Goal: Navigation & Orientation: Find specific page/section

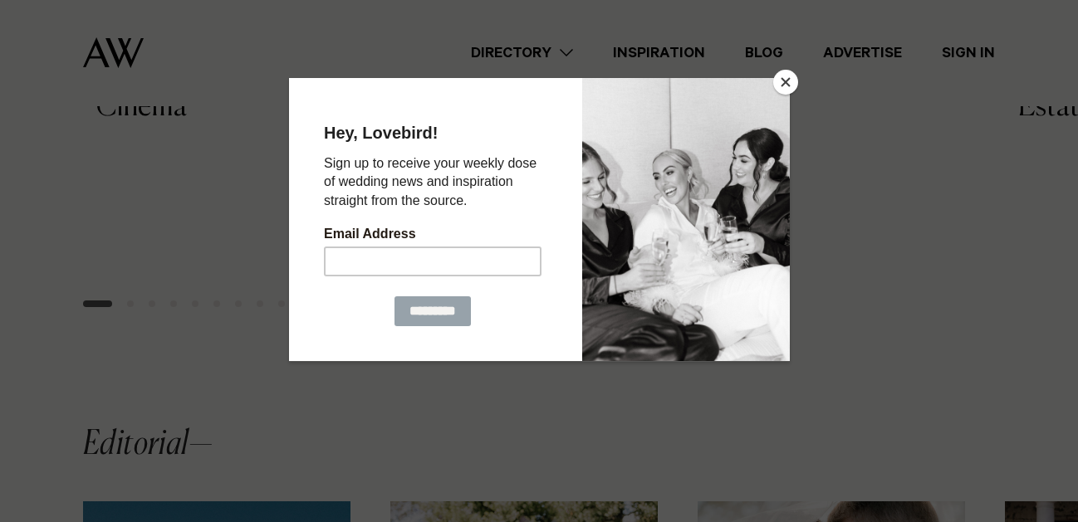
scroll to position [952, 0]
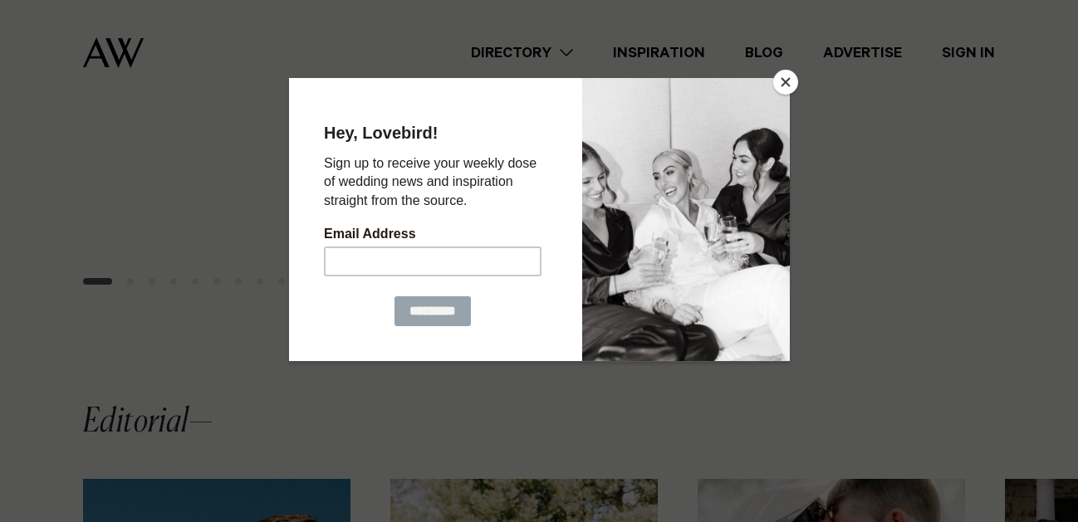
click at [780, 85] on button "Close" at bounding box center [785, 82] width 25 height 25
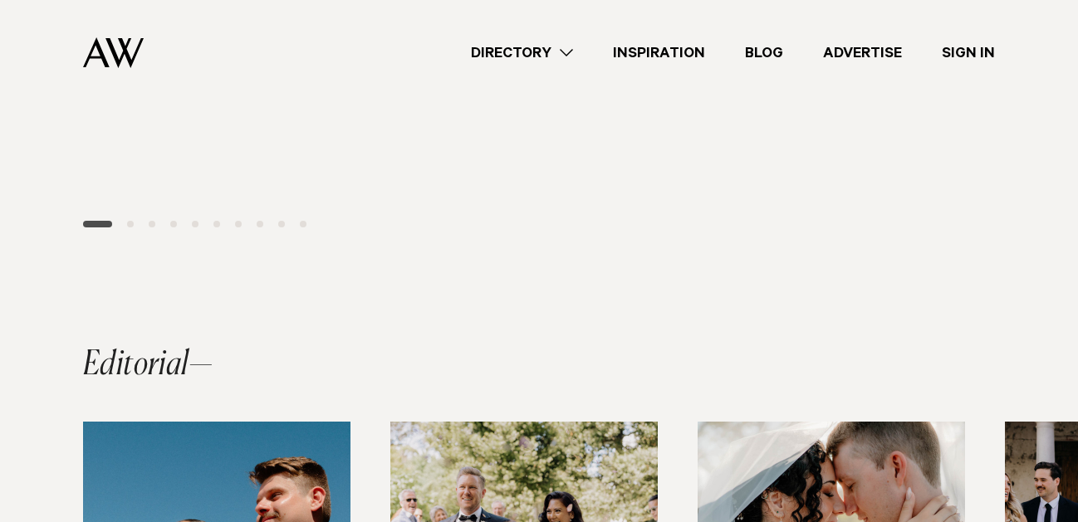
scroll to position [0, 0]
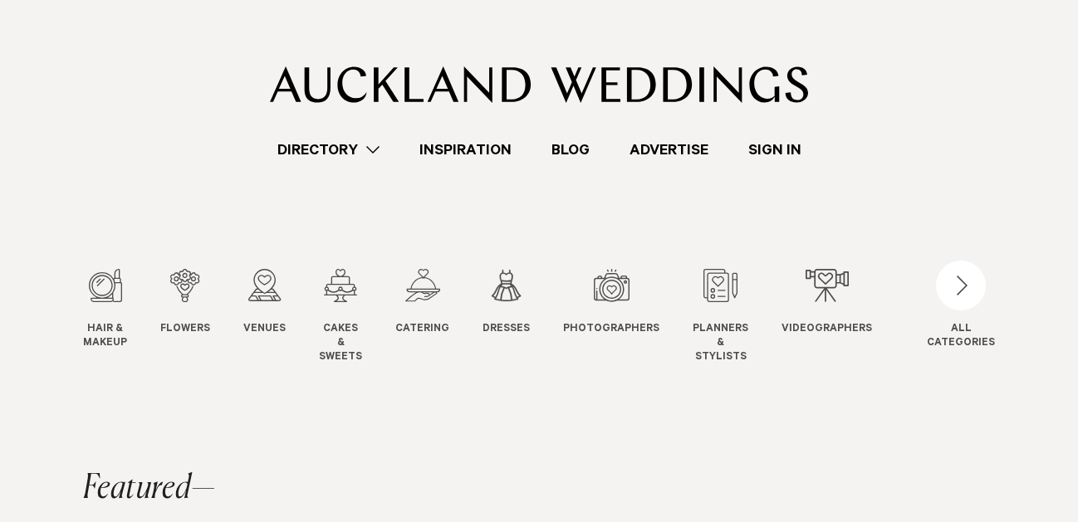
click at [465, 149] on link "Inspiration" at bounding box center [465, 150] width 132 height 22
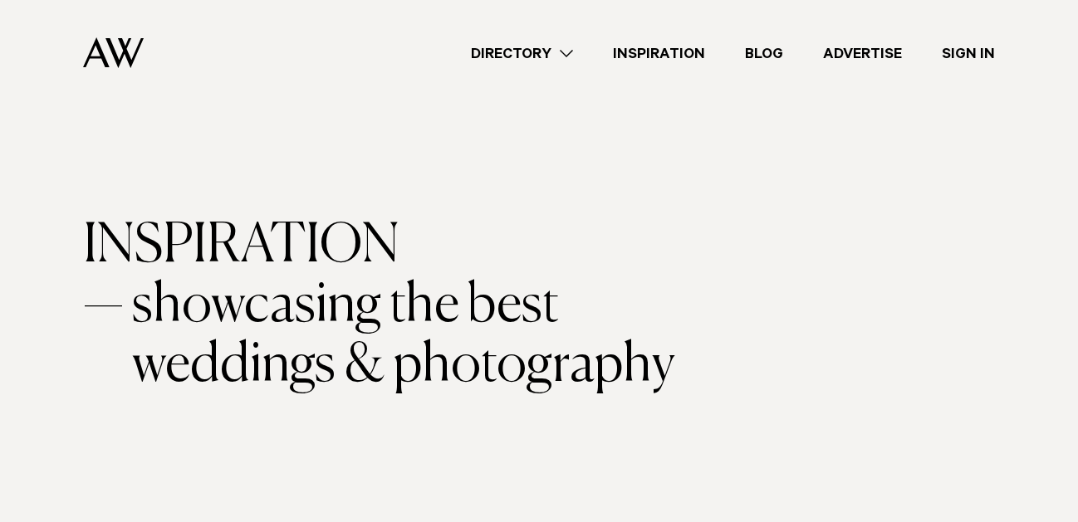
click at [541, 52] on link "Directory" at bounding box center [522, 53] width 142 height 22
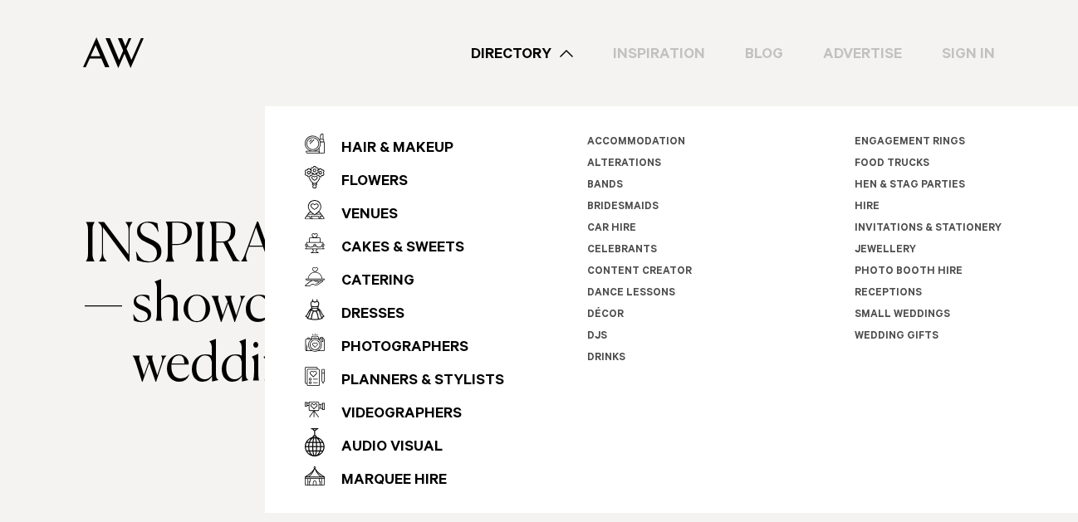
click at [873, 201] on li "Hire" at bounding box center [946, 208] width 184 height 22
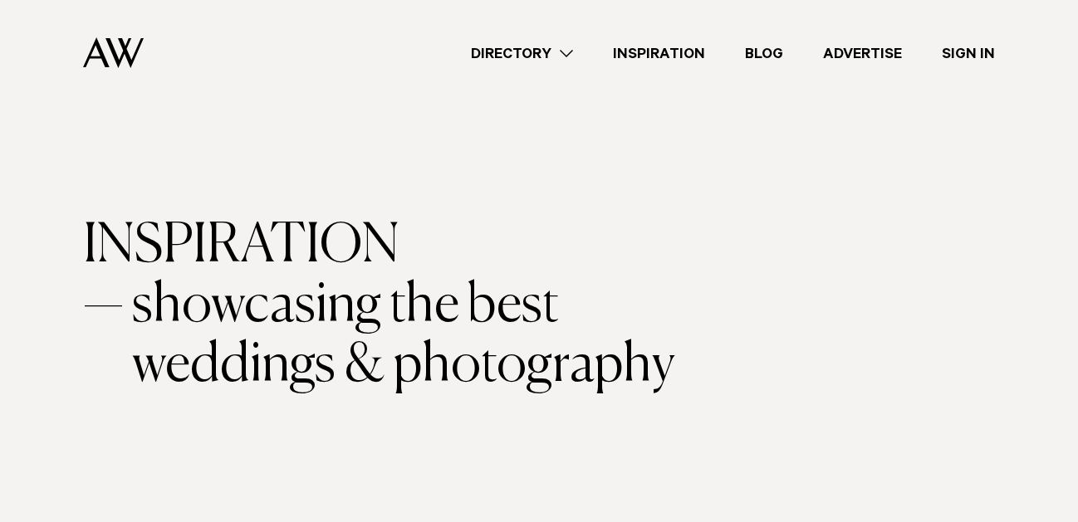
click at [529, 49] on link "Directory" at bounding box center [522, 53] width 142 height 22
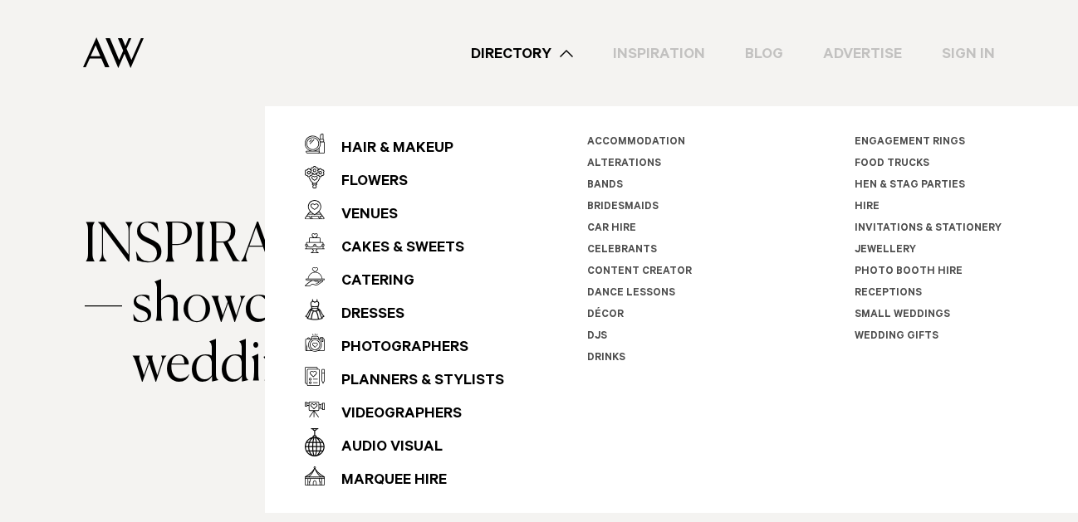
click at [865, 204] on link "Hire" at bounding box center [866, 208] width 25 height 12
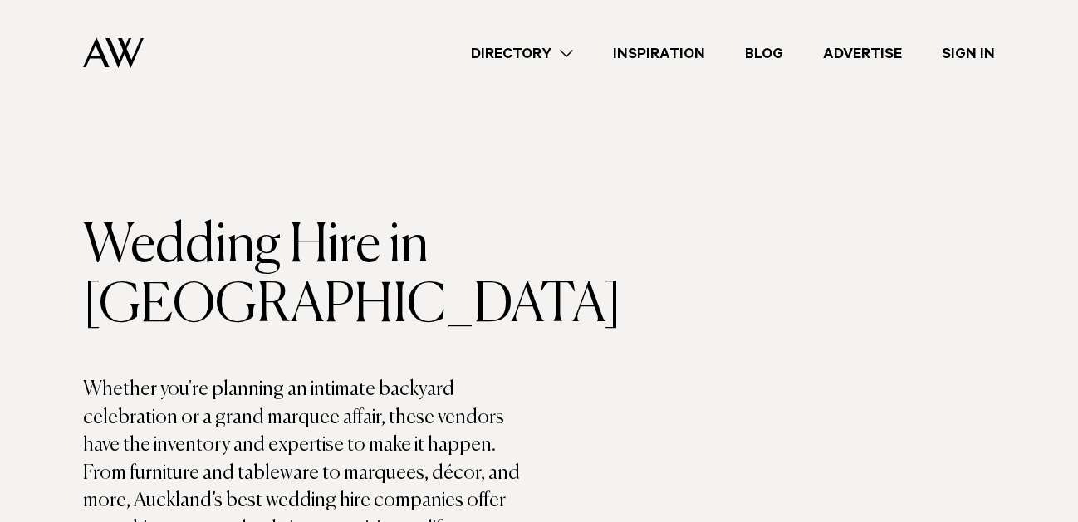
click at [557, 51] on link "Directory" at bounding box center [522, 53] width 142 height 22
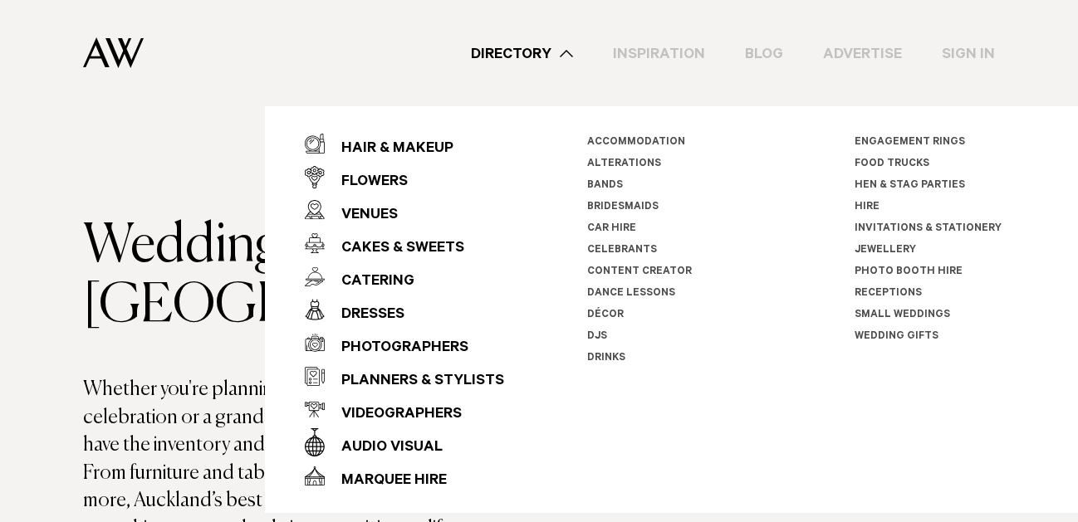
click at [878, 338] on link "Wedding Gifts" at bounding box center [896, 337] width 84 height 12
